Goal: Use online tool/utility: Utilize a website feature to perform a specific function

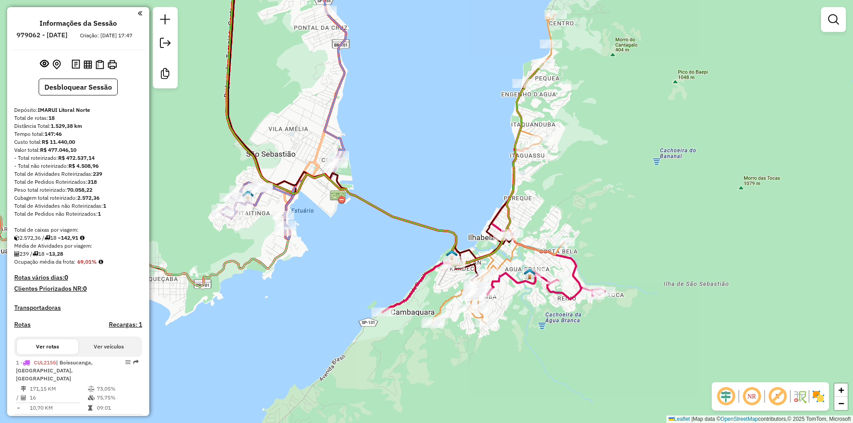
scroll to position [863, 0]
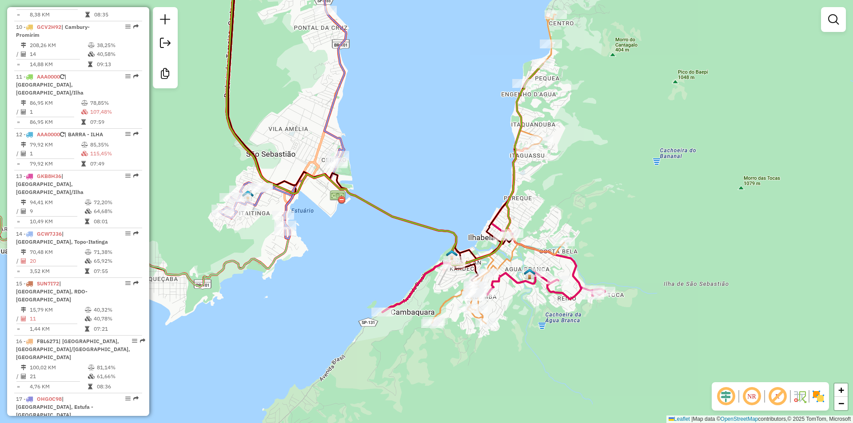
click at [465, 175] on div "Janela de atendimento Grade de atendimento Capacidade Transportadoras Veículos …" at bounding box center [426, 211] width 853 height 423
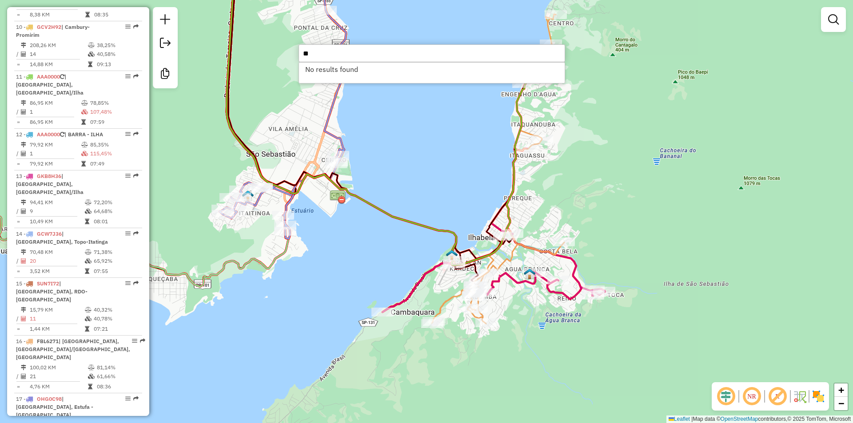
type input "*"
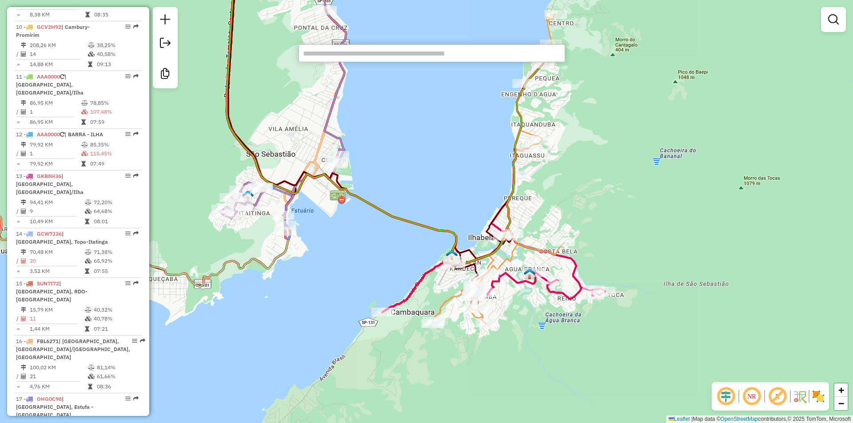
click at [692, 200] on div "Janela de atendimento Grade de atendimento Capacidade Transportadoras Veículos …" at bounding box center [426, 211] width 853 height 423
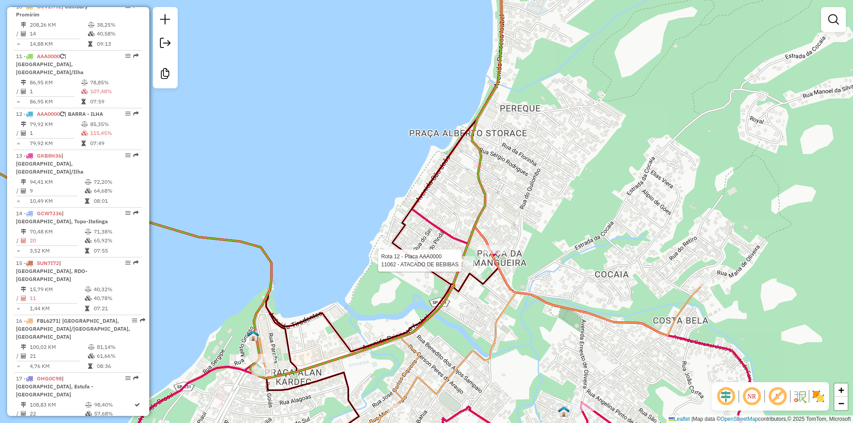
select select "*********"
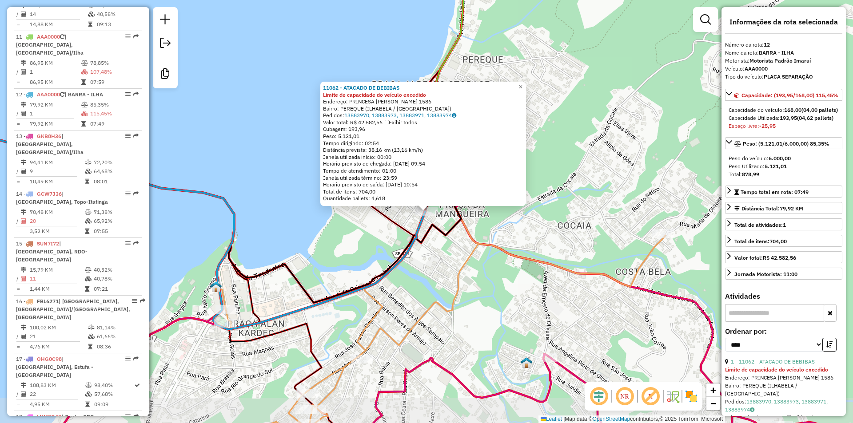
scroll to position [913, 0]
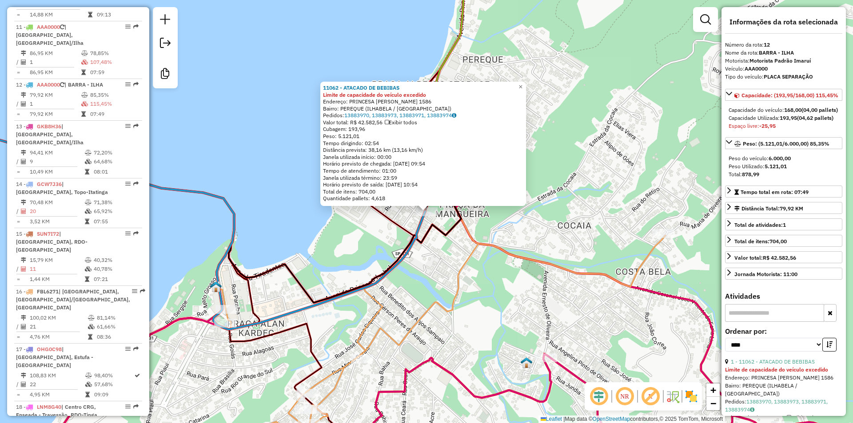
click at [423, 278] on div "11062 - ATACADO DE BEBIBAS Limite de capacidade do veículo excedido Endereço: P…" at bounding box center [426, 211] width 853 height 423
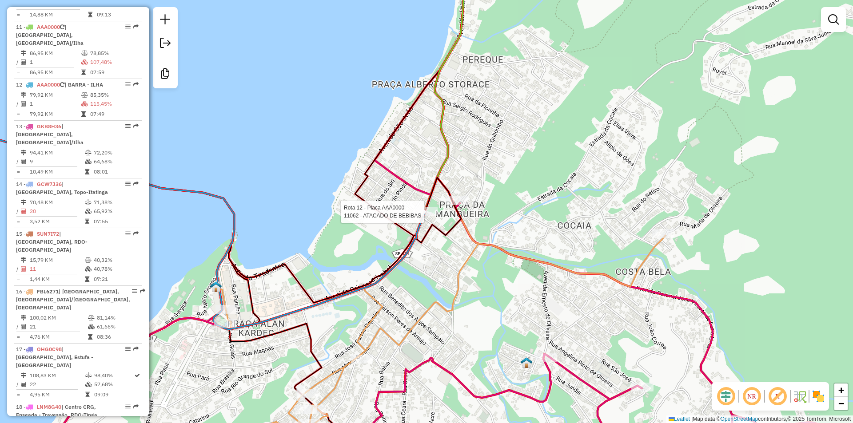
select select "*********"
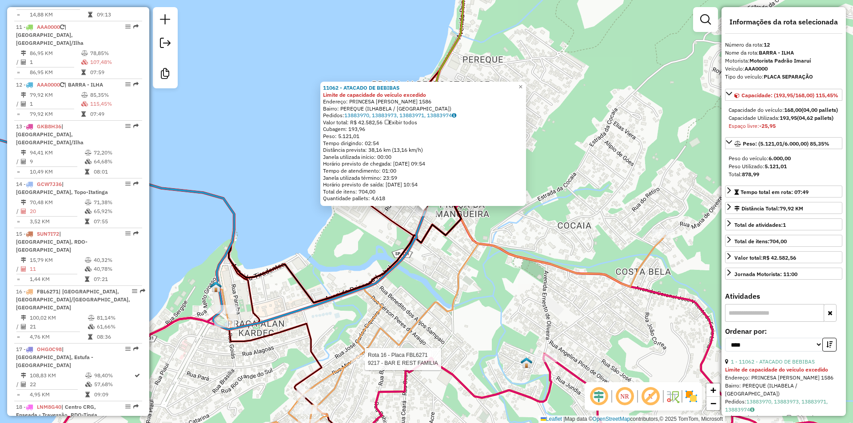
click at [356, 364] on div at bounding box center [362, 359] width 22 height 9
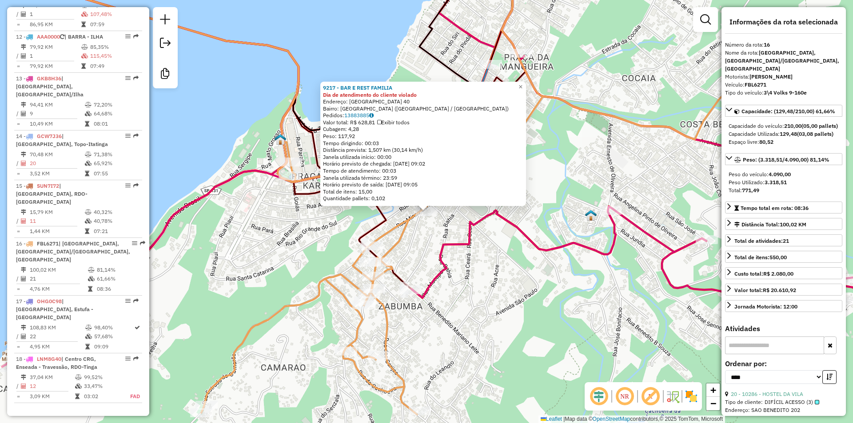
scroll to position [999, 0]
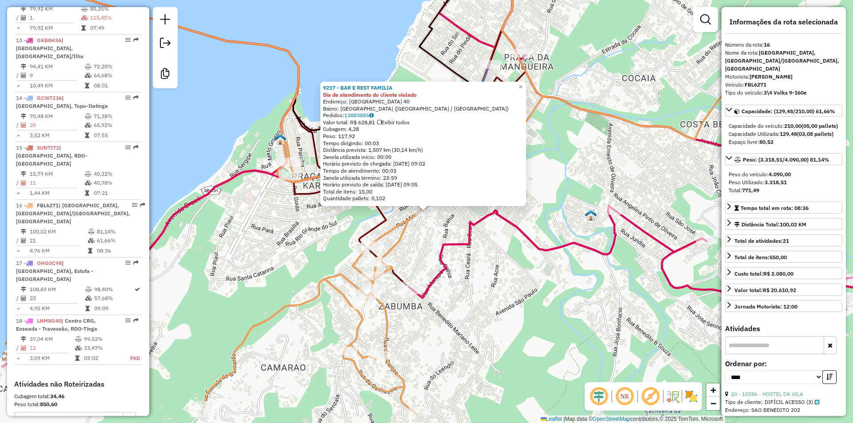
click at [298, 270] on div "9217 - BAR E REST FAMILIA Dia de atendimento do cliente violado Endereço: [GEOG…" at bounding box center [426, 211] width 853 height 423
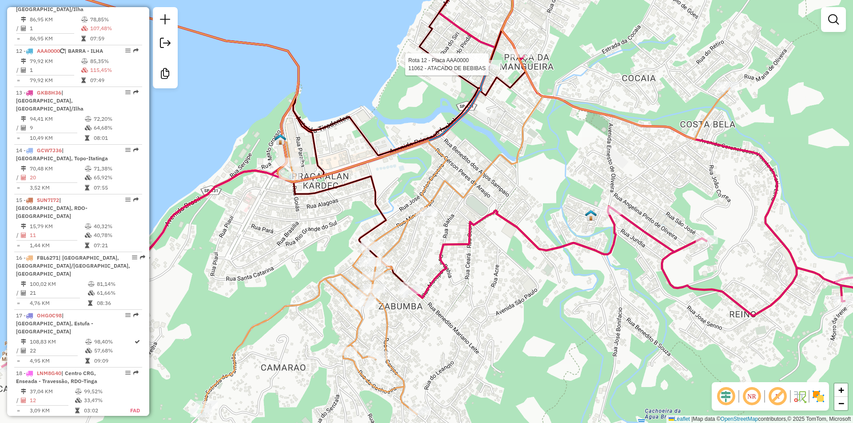
select select "*********"
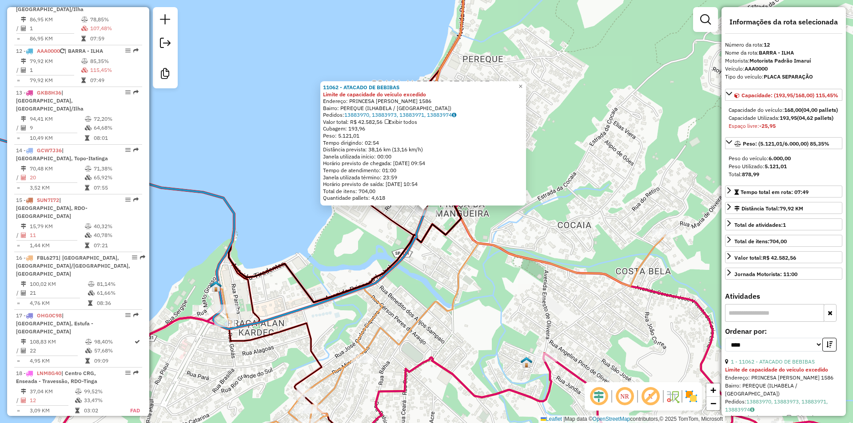
scroll to position [913, 0]
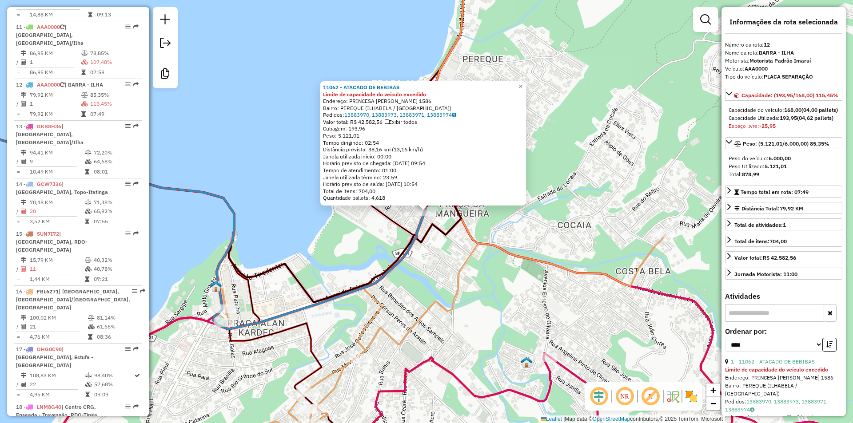
drag, startPoint x: 565, startPoint y: 200, endPoint x: 565, endPoint y: 194, distance: 6.2
click at [565, 195] on div "Rota 12 - Placa AAA0000 11062 - ATACADO DE BEBIBAS 11062 - ATACADO DE BEBIBAS L…" at bounding box center [426, 211] width 853 height 423
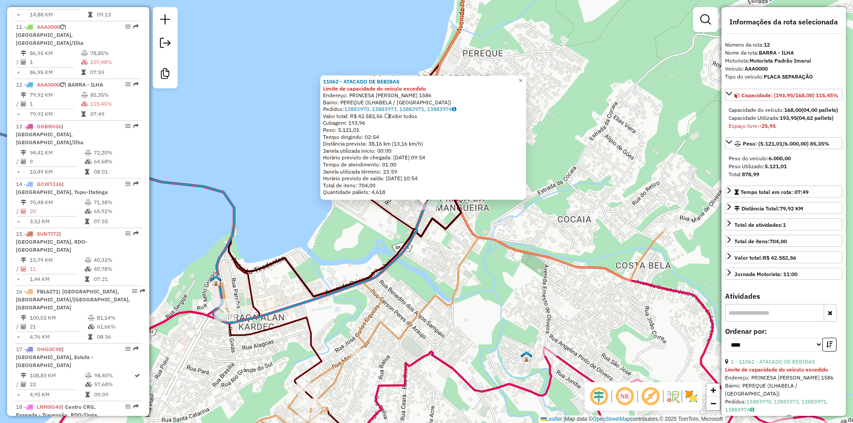
click at [616, 79] on div "11062 - ATACADO DE BEBIBAS Limite de capacidade do veículo excedido Endereço: P…" at bounding box center [426, 211] width 853 height 423
